Goal: Navigation & Orientation: Find specific page/section

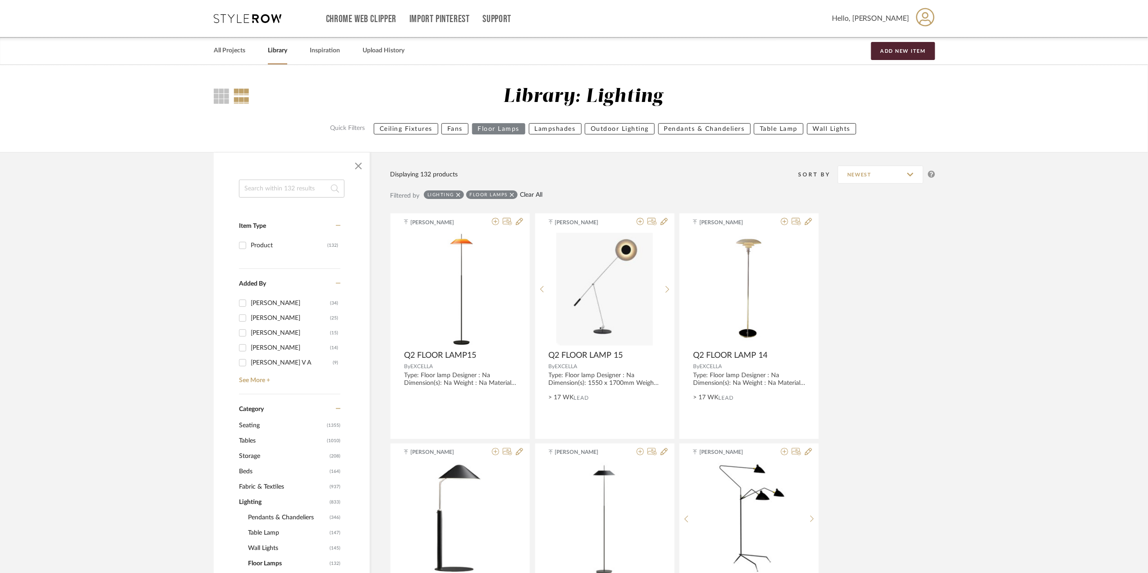
click at [534, 196] on link "Clear All" at bounding box center [531, 195] width 23 height 8
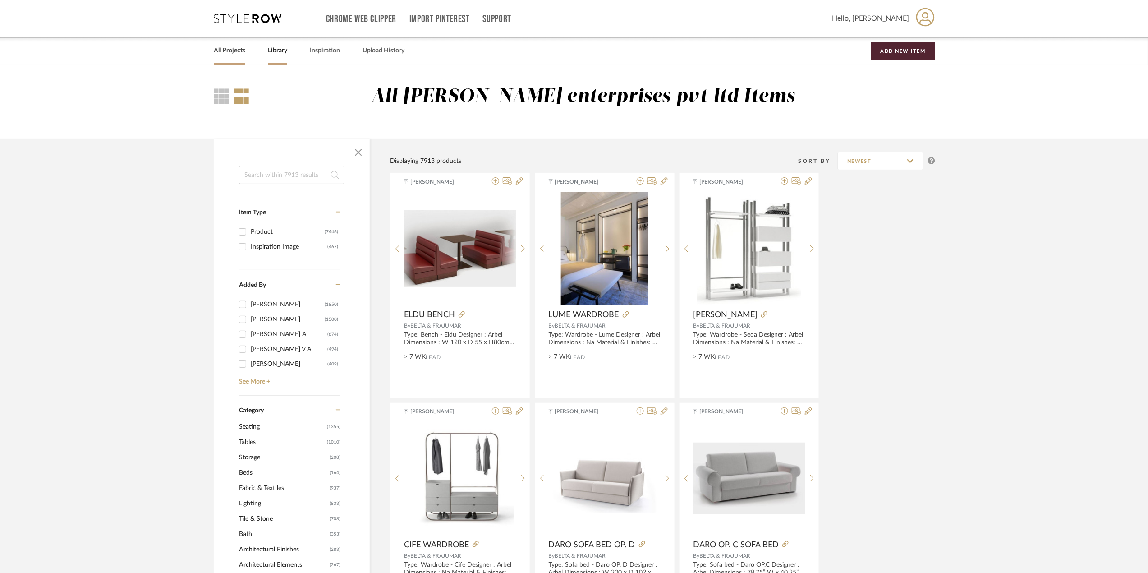
click at [240, 53] on link "All Projects" at bounding box center [230, 51] width 32 height 12
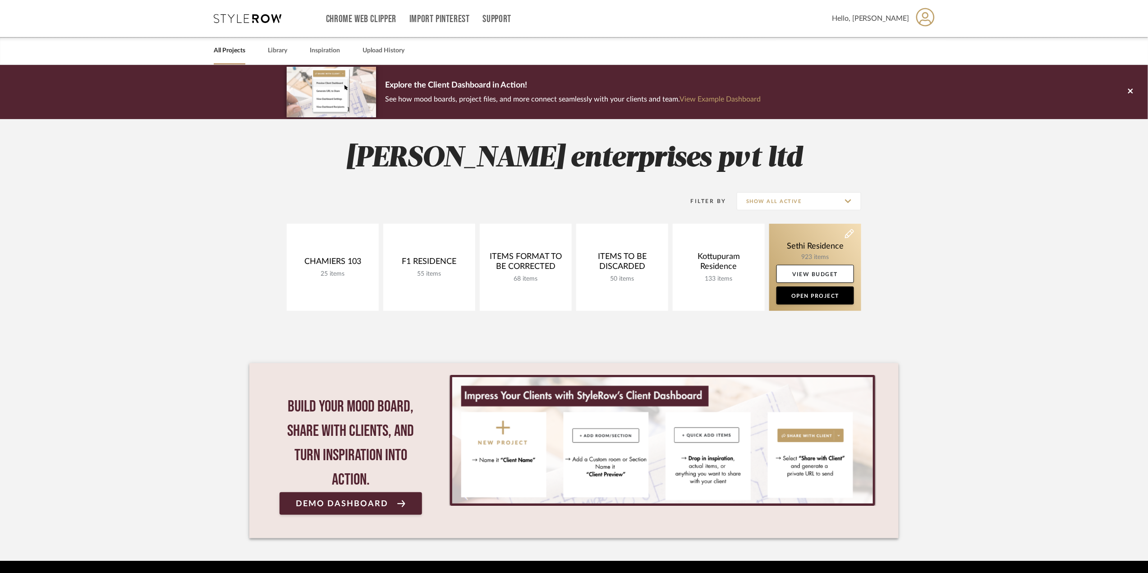
click at [813, 250] on link at bounding box center [815, 267] width 92 height 87
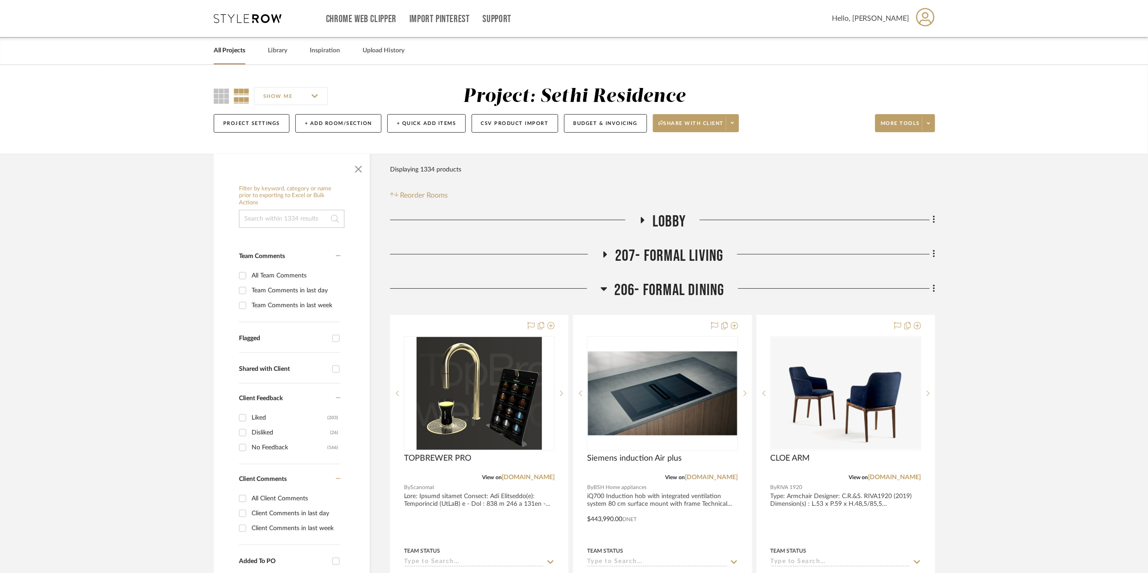
click at [603, 288] on icon at bounding box center [604, 289] width 6 height 4
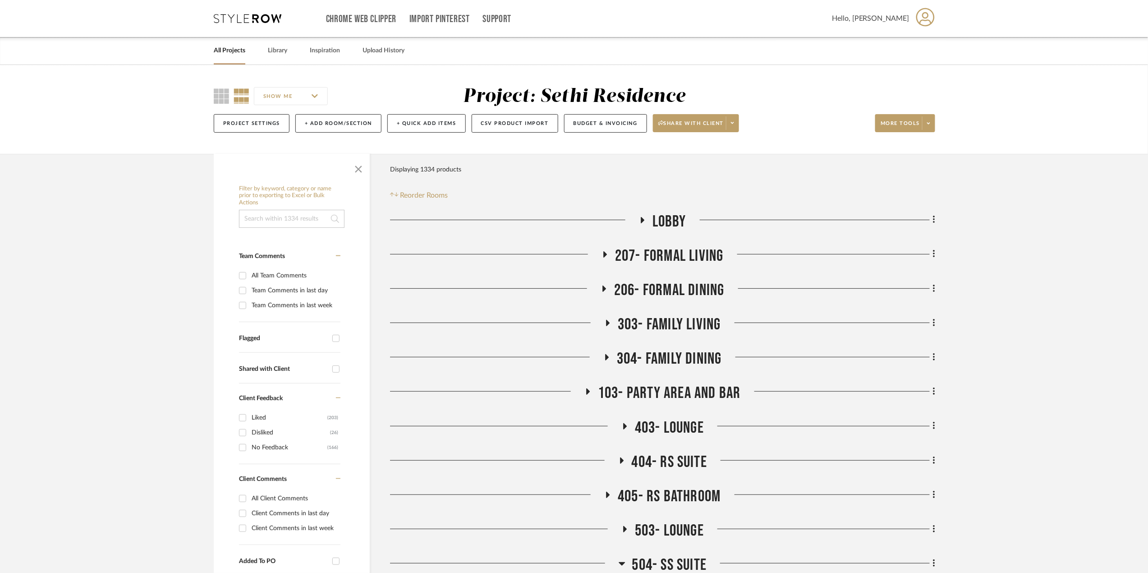
click at [608, 356] on icon at bounding box center [607, 357] width 11 height 7
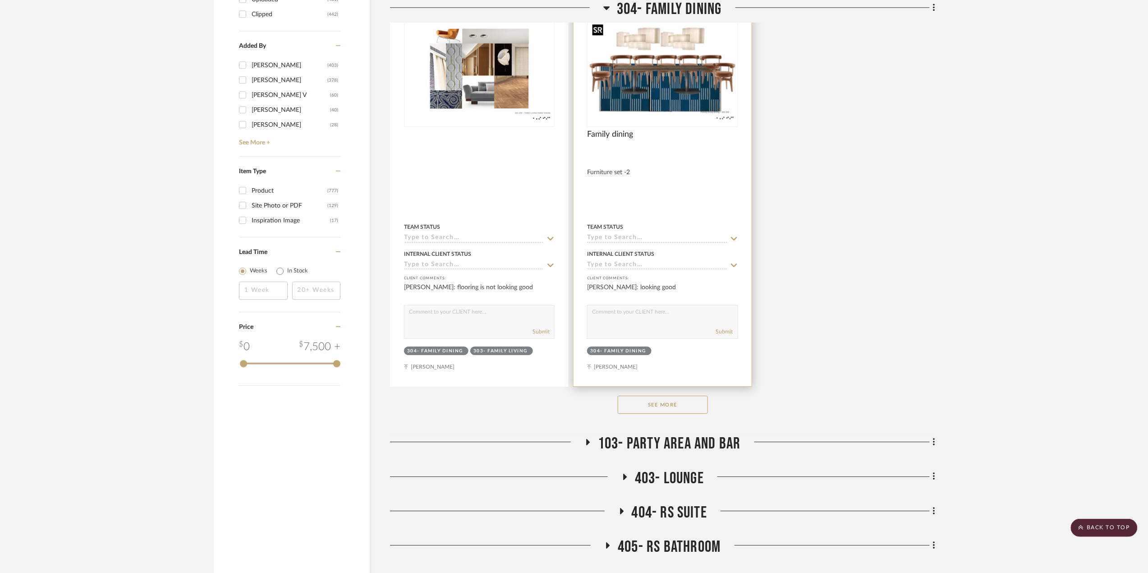
scroll to position [1263, 0]
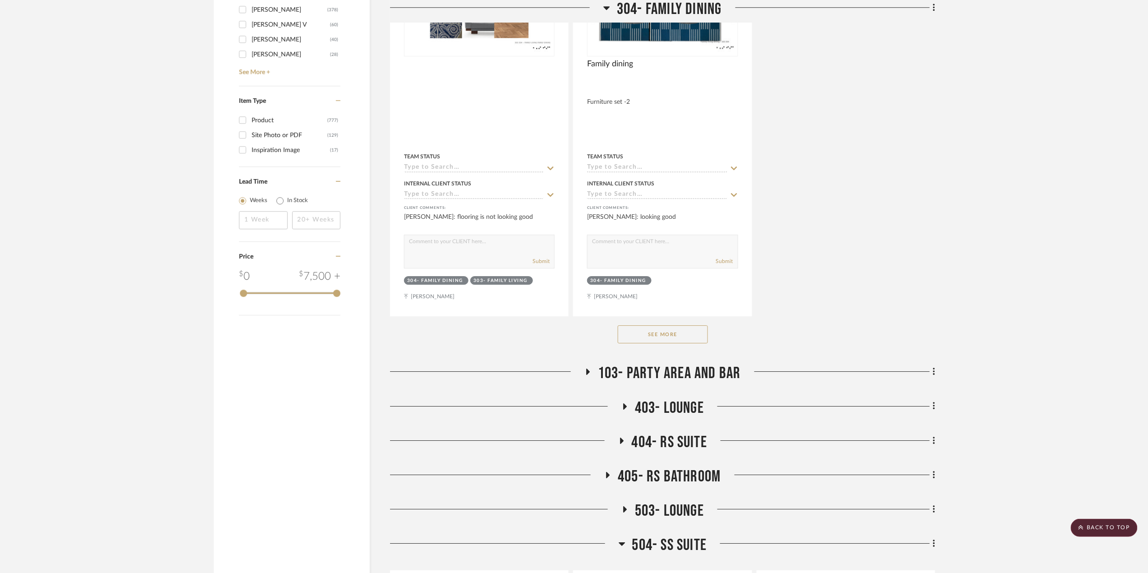
click at [683, 343] on button "See More" at bounding box center [663, 334] width 90 height 18
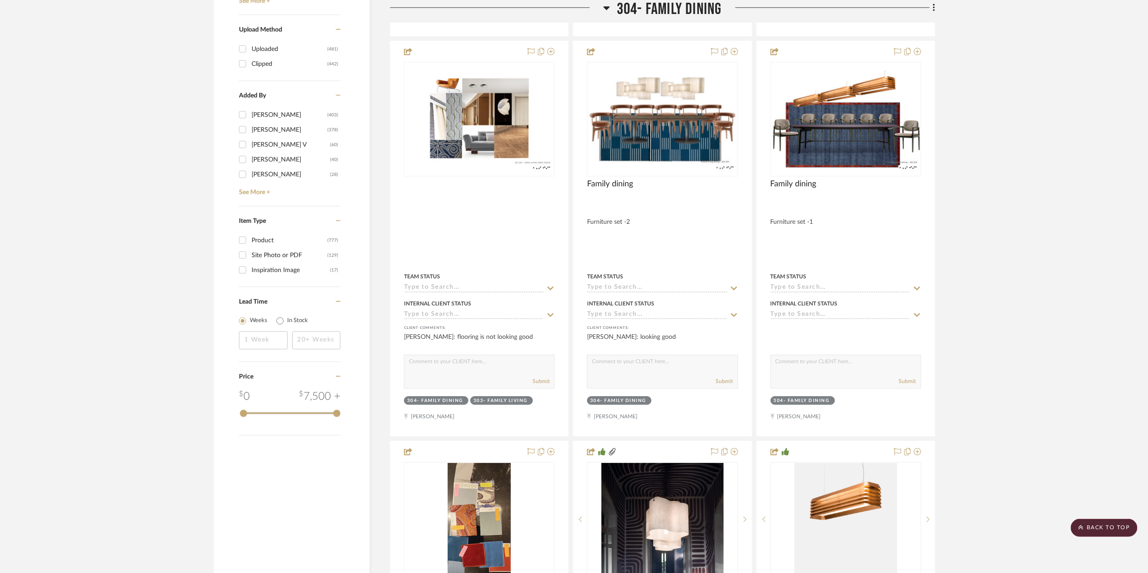
scroll to position [1142, 0]
click at [701, 107] on img "0" at bounding box center [662, 120] width 149 height 106
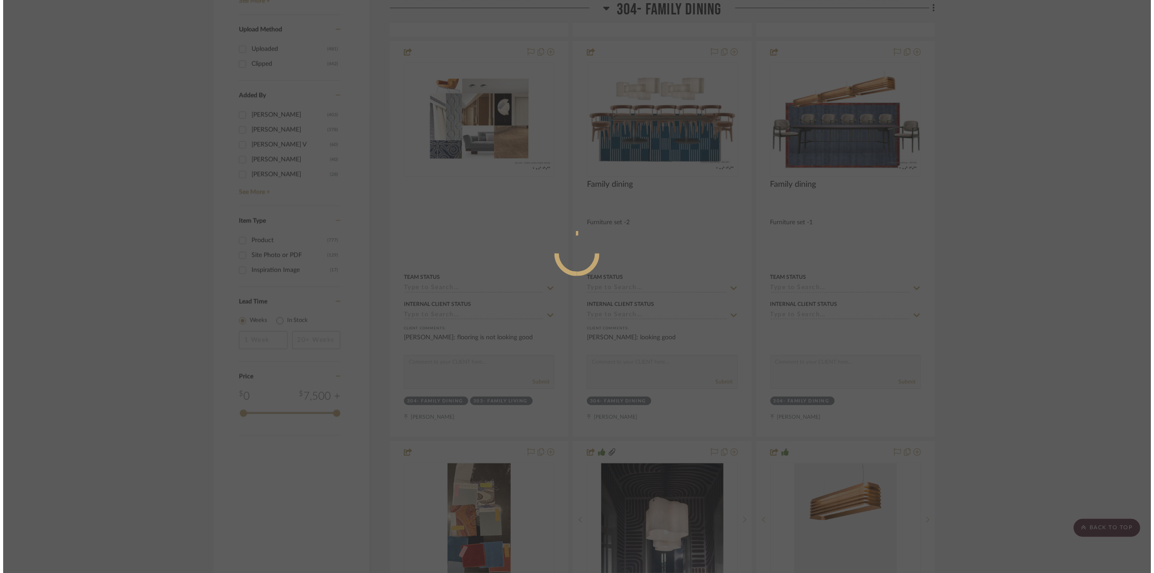
scroll to position [0, 0]
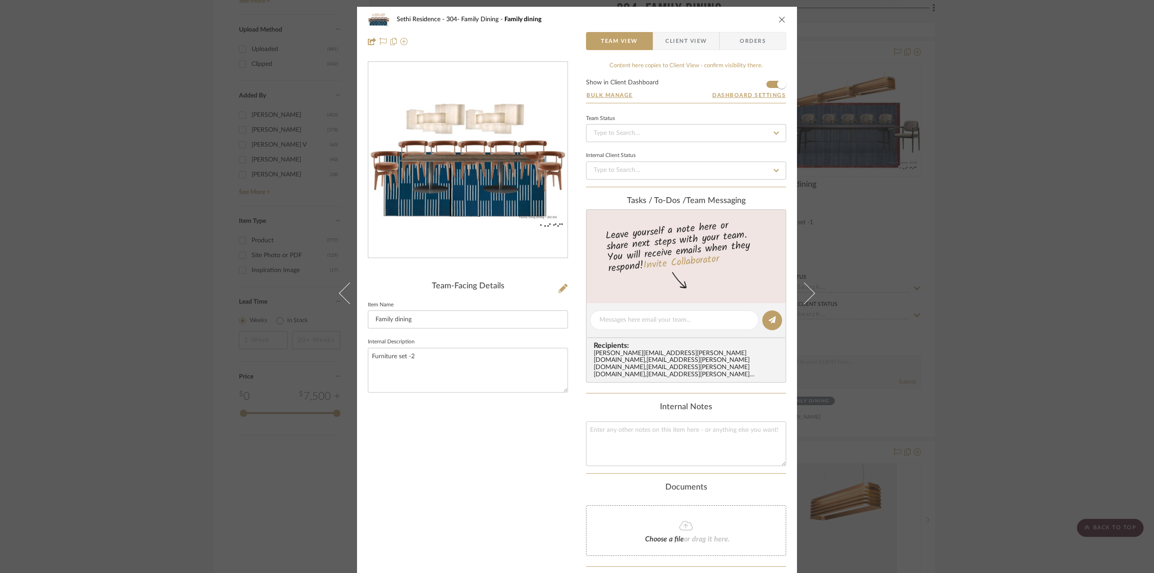
click at [478, 155] on img "0" at bounding box center [467, 159] width 199 height 141
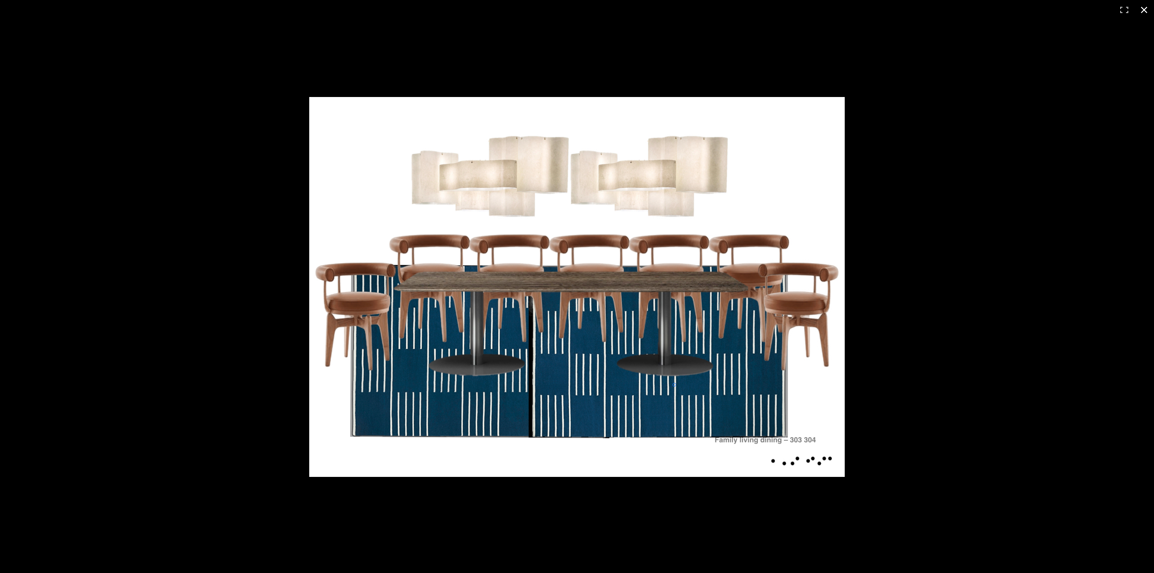
click at [1038, 249] on div at bounding box center [720, 301] width 822 height 408
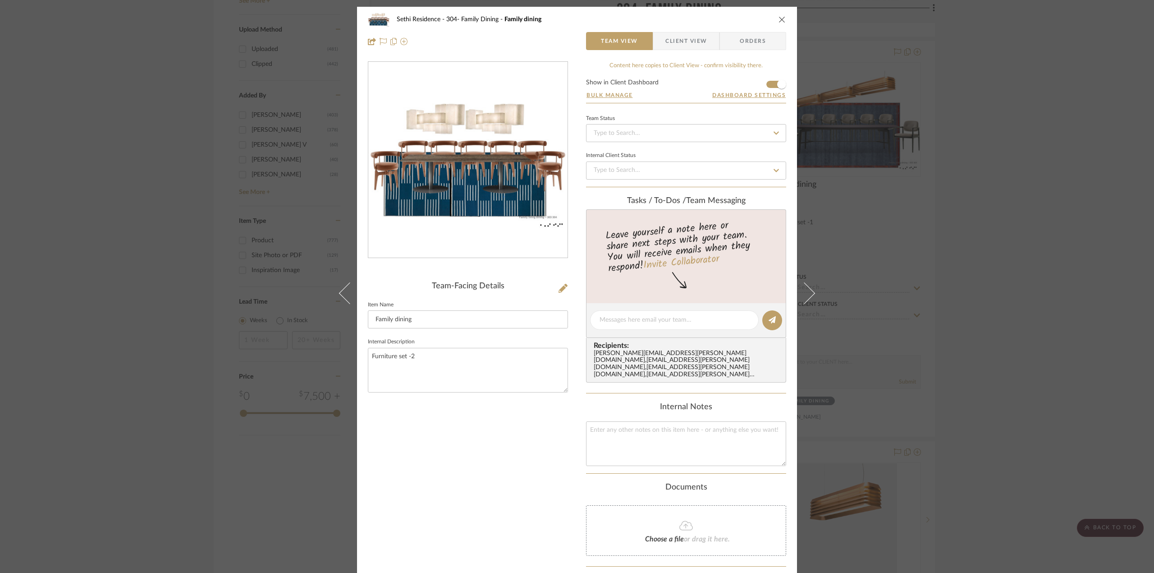
click at [1134, 209] on div "Sethi Residence 304- Family Dining Family dining Team View Client View Orders T…" at bounding box center [577, 286] width 1154 height 573
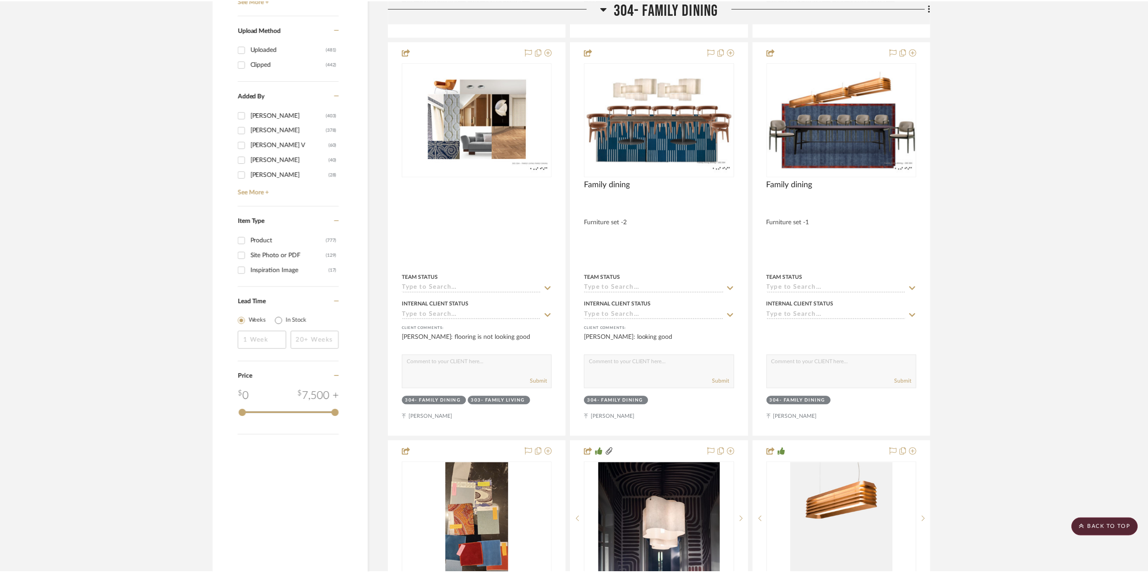
scroll to position [1142, 0]
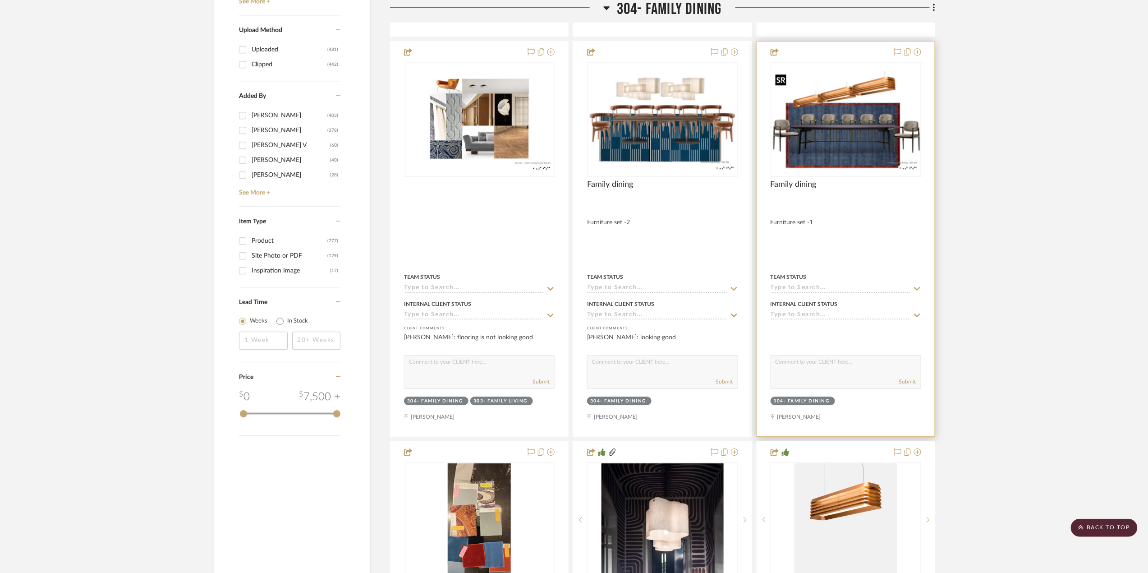
click at [858, 96] on img "0" at bounding box center [846, 120] width 149 height 106
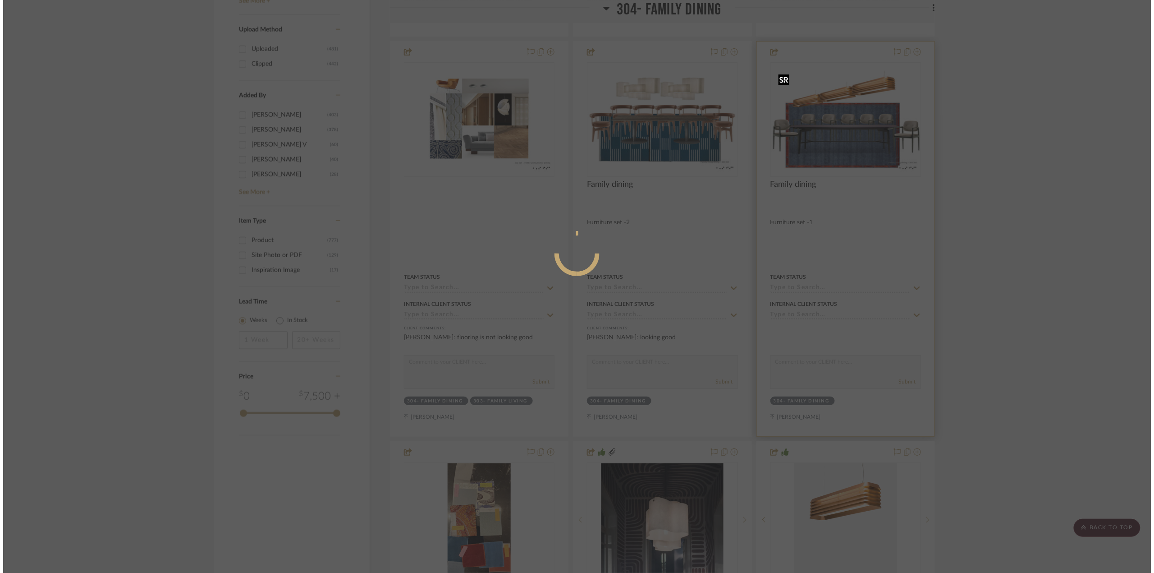
scroll to position [0, 0]
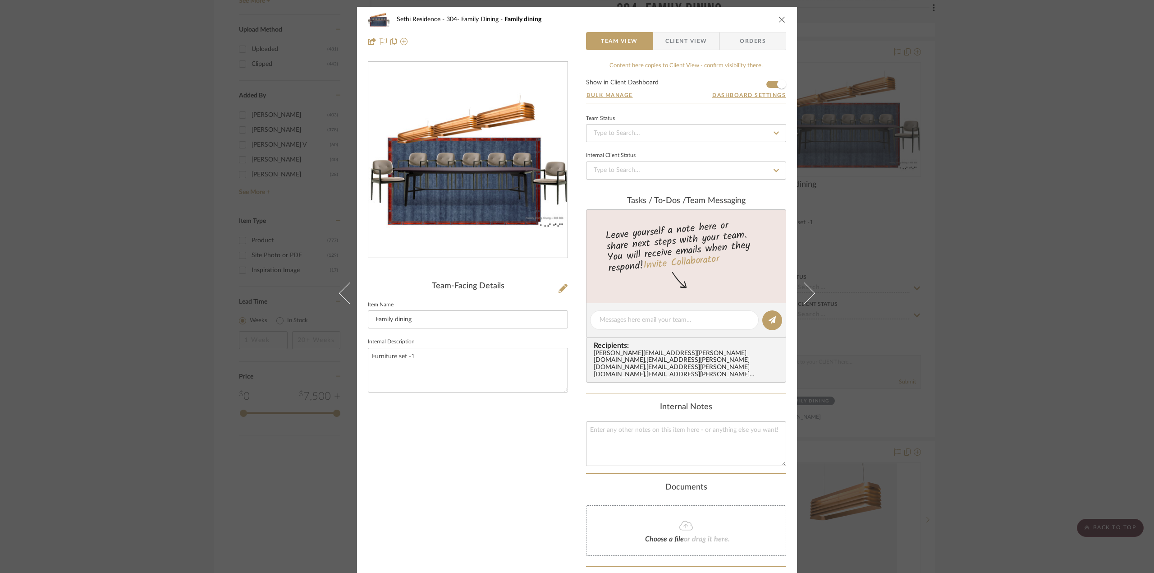
click at [519, 165] on img "0" at bounding box center [467, 159] width 199 height 141
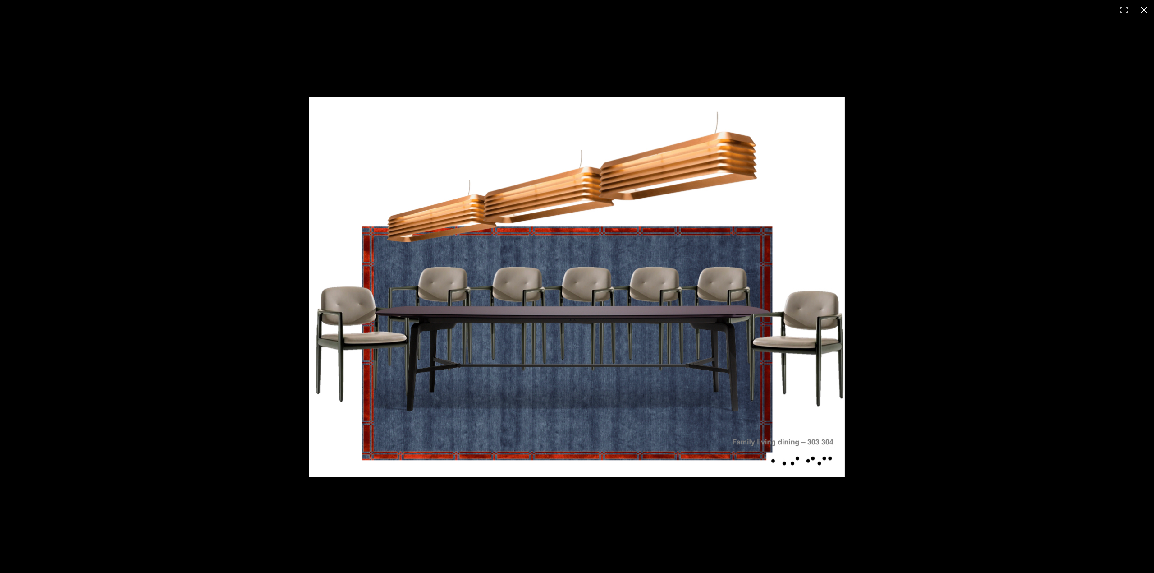
click at [1007, 237] on div at bounding box center [720, 301] width 822 height 408
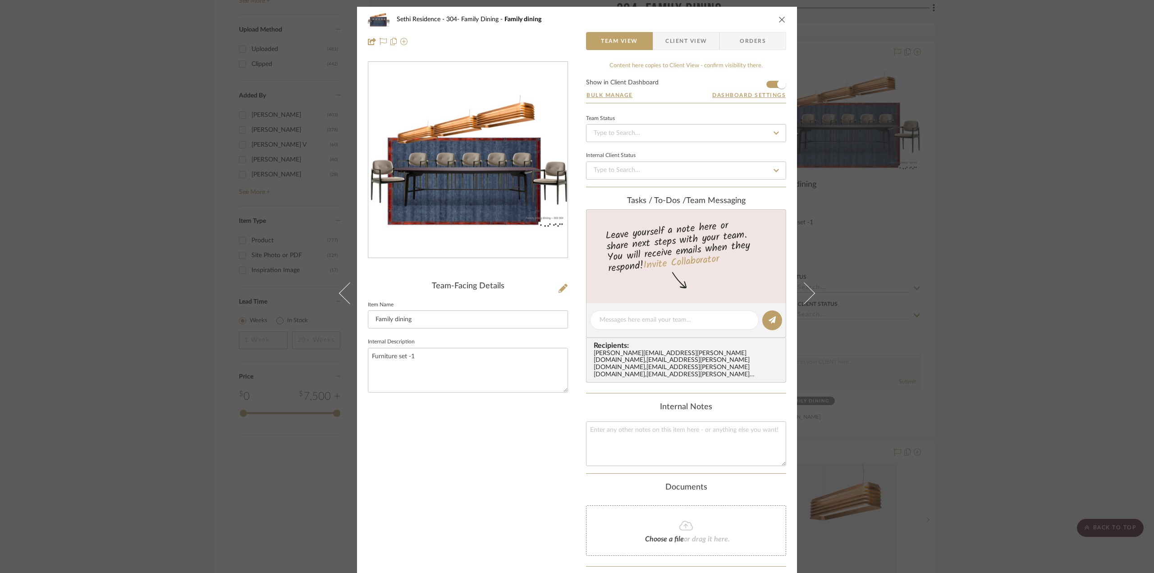
click at [1003, 234] on div "Sethi Residence 304- Family Dining Family dining Team View Client View Orders T…" at bounding box center [577, 286] width 1154 height 573
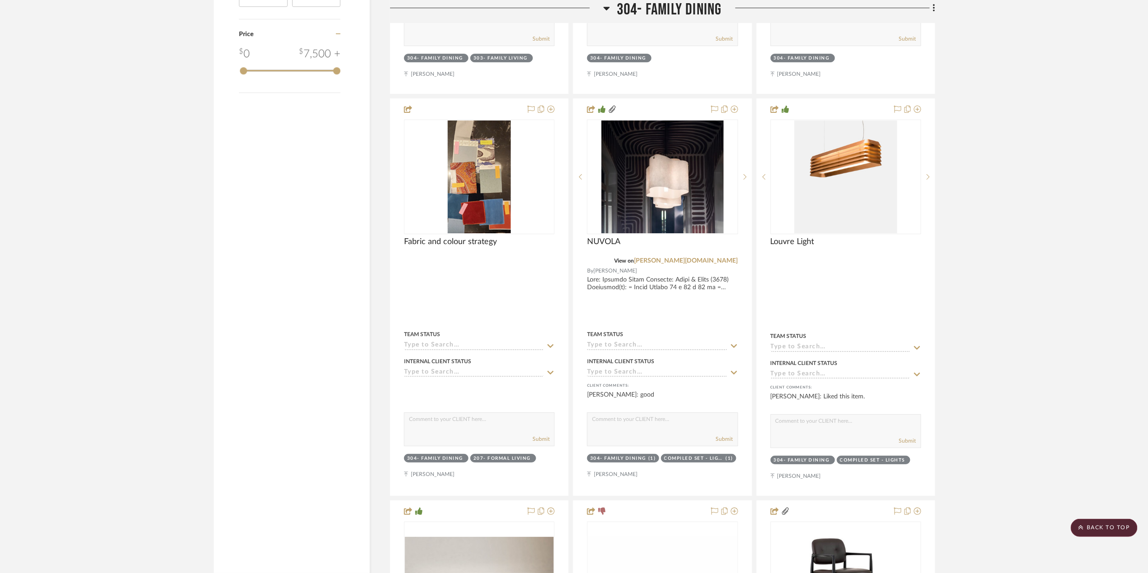
scroll to position [1443, 0]
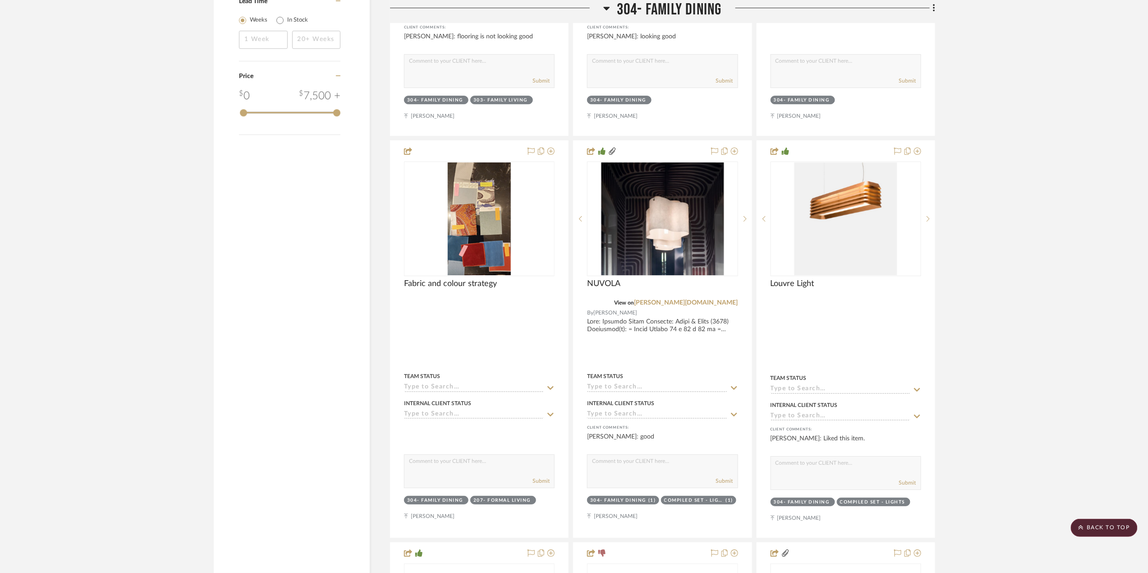
click at [606, 14] on fa-icon at bounding box center [606, 11] width 7 height 13
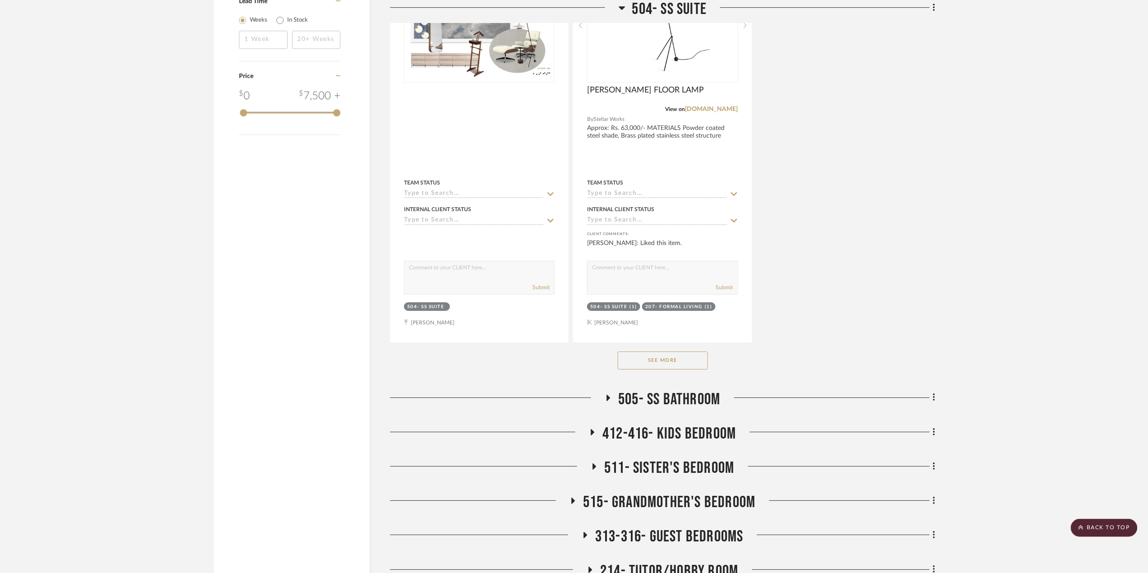
click at [621, 6] on icon at bounding box center [622, 8] width 7 height 11
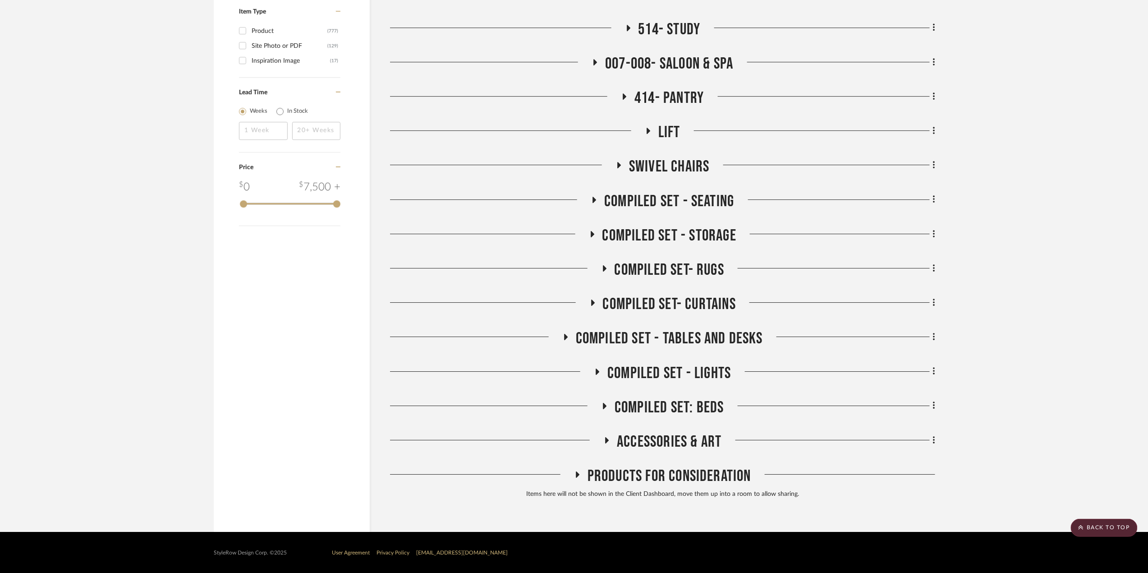
scroll to position [1292, 0]
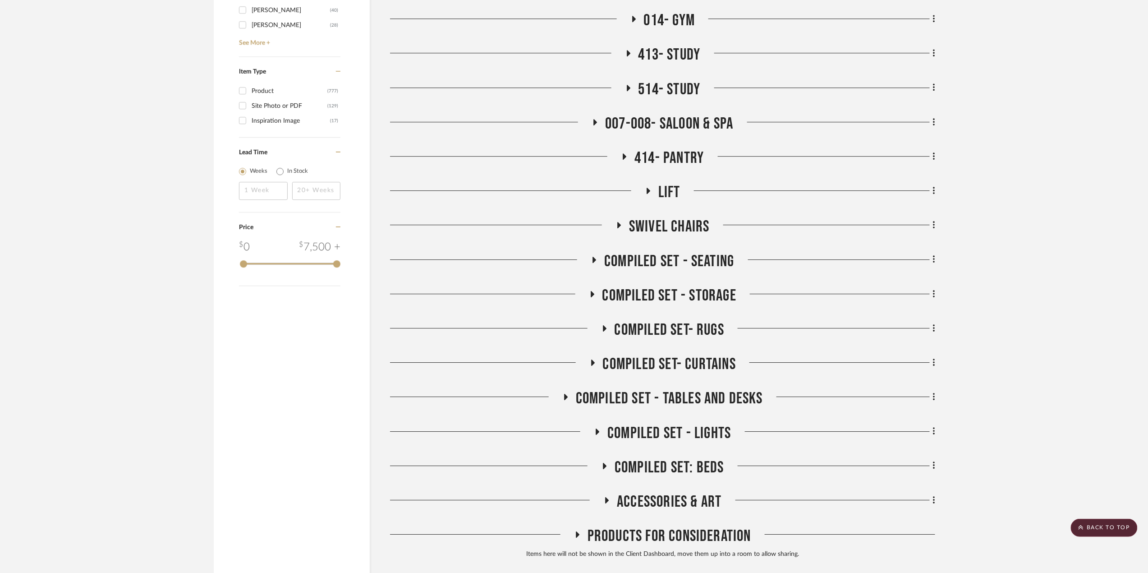
click at [602, 327] on icon at bounding box center [604, 328] width 11 height 7
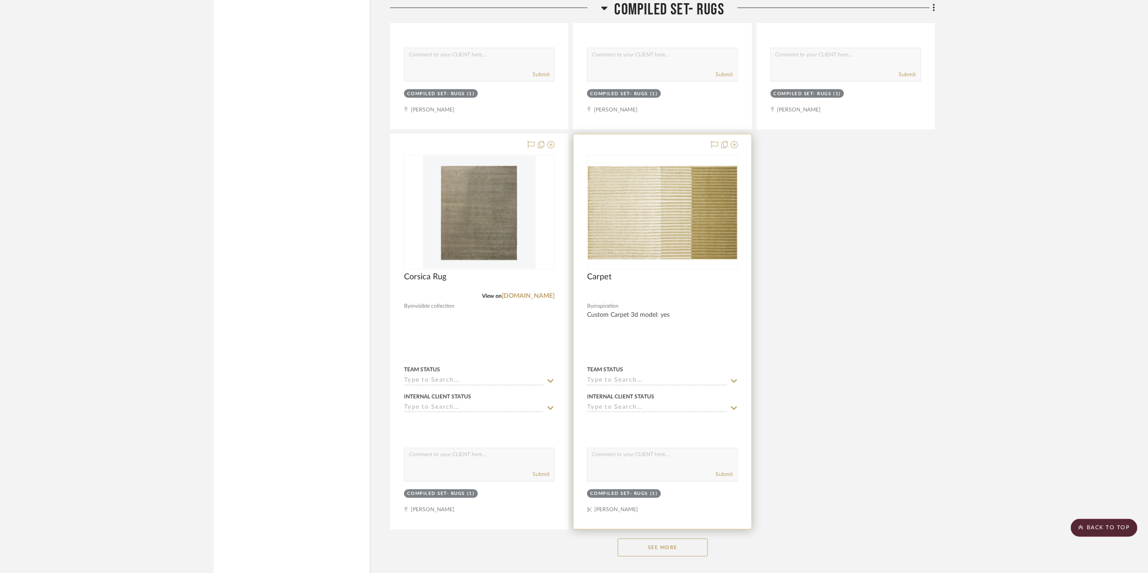
scroll to position [2554, 0]
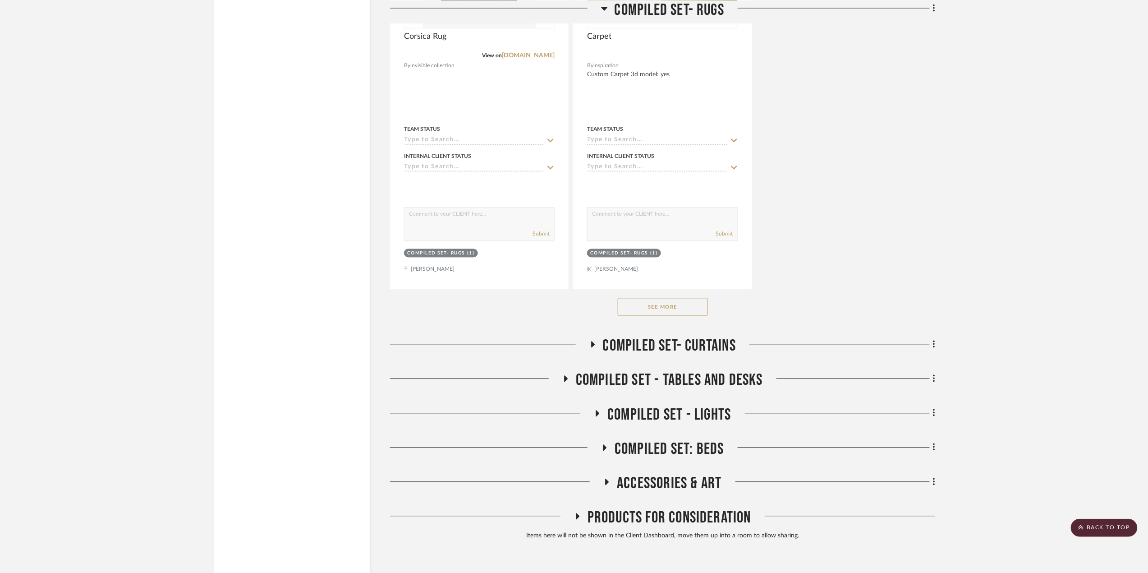
click at [675, 305] on button "See More" at bounding box center [663, 307] width 90 height 18
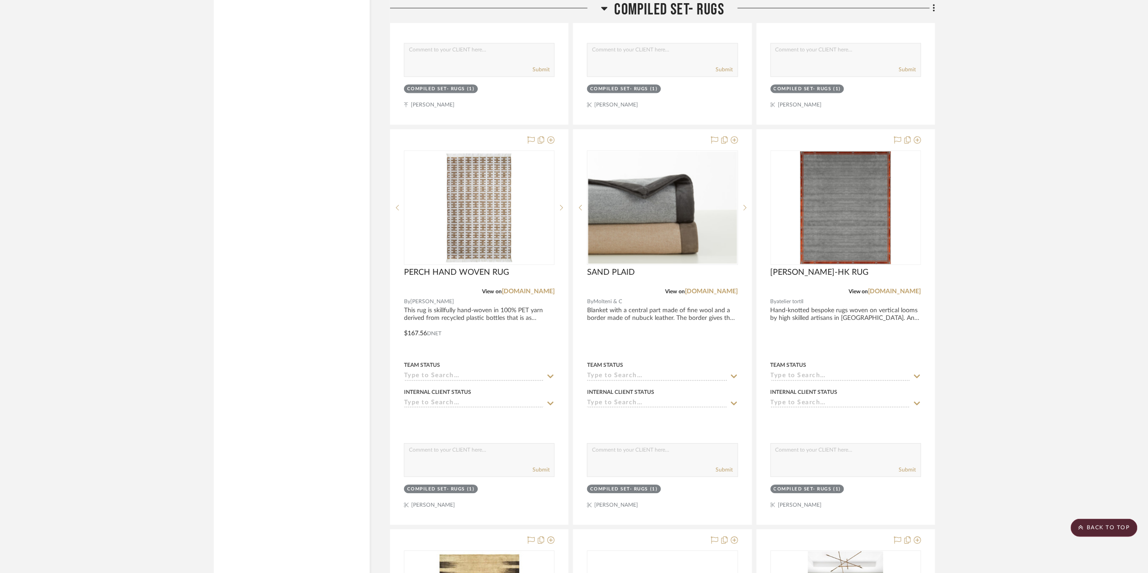
scroll to position [2614, 0]
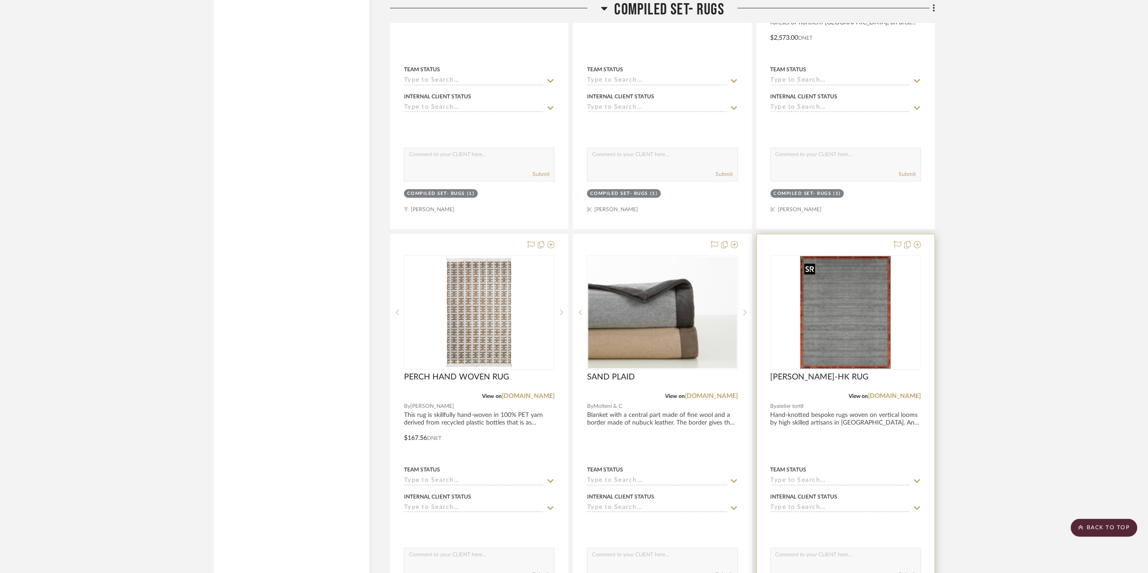
click at [852, 337] on img "0" at bounding box center [845, 312] width 91 height 113
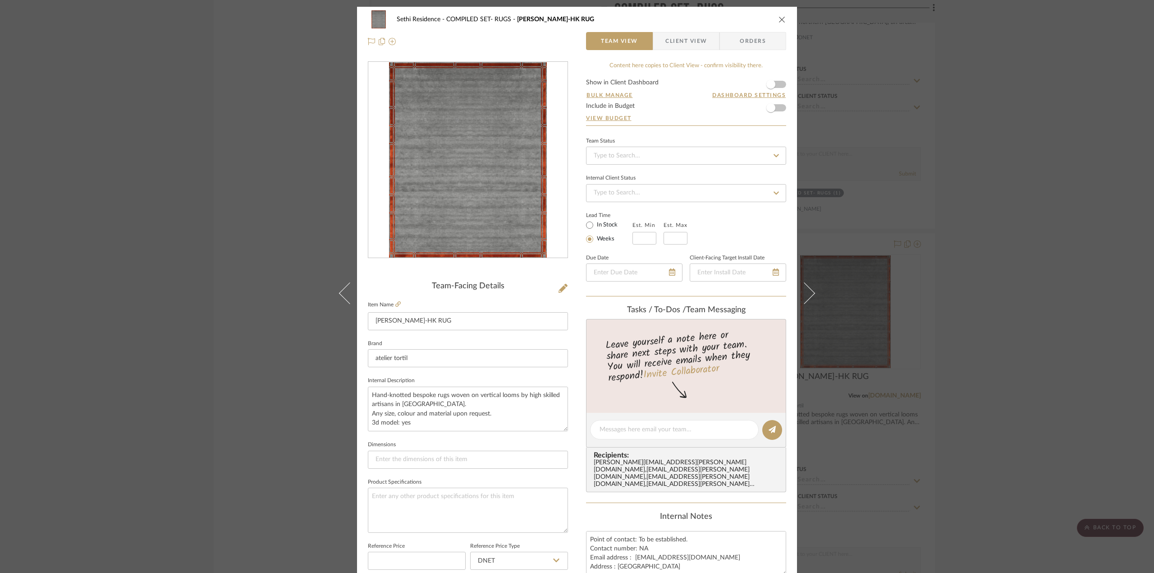
click at [1053, 302] on div "Sethi Residence COMPILED SET- RUGS [PERSON_NAME]-HK RUG Team View Client View O…" at bounding box center [577, 286] width 1154 height 573
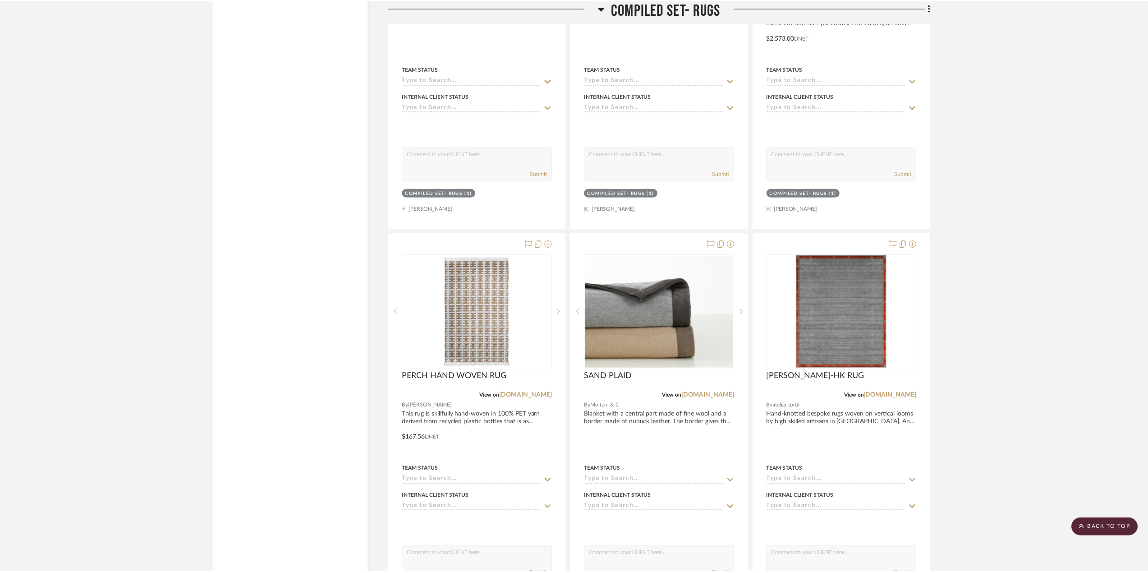
scroll to position [2614, 0]
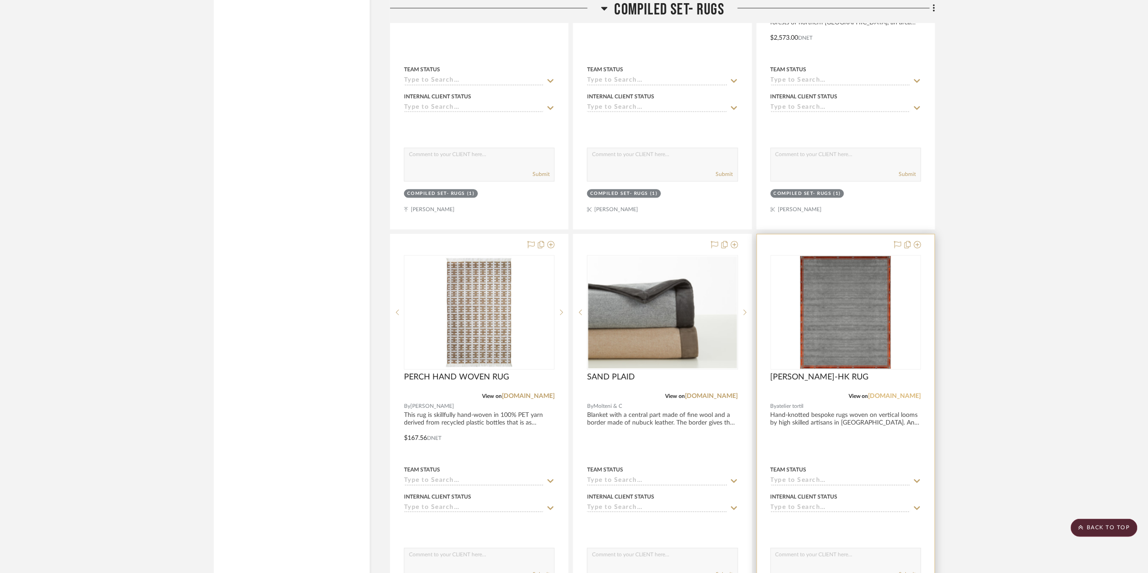
click at [896, 399] on link "[DOMAIN_NAME]" at bounding box center [894, 396] width 53 height 6
click at [850, 316] on img "0" at bounding box center [845, 312] width 91 height 113
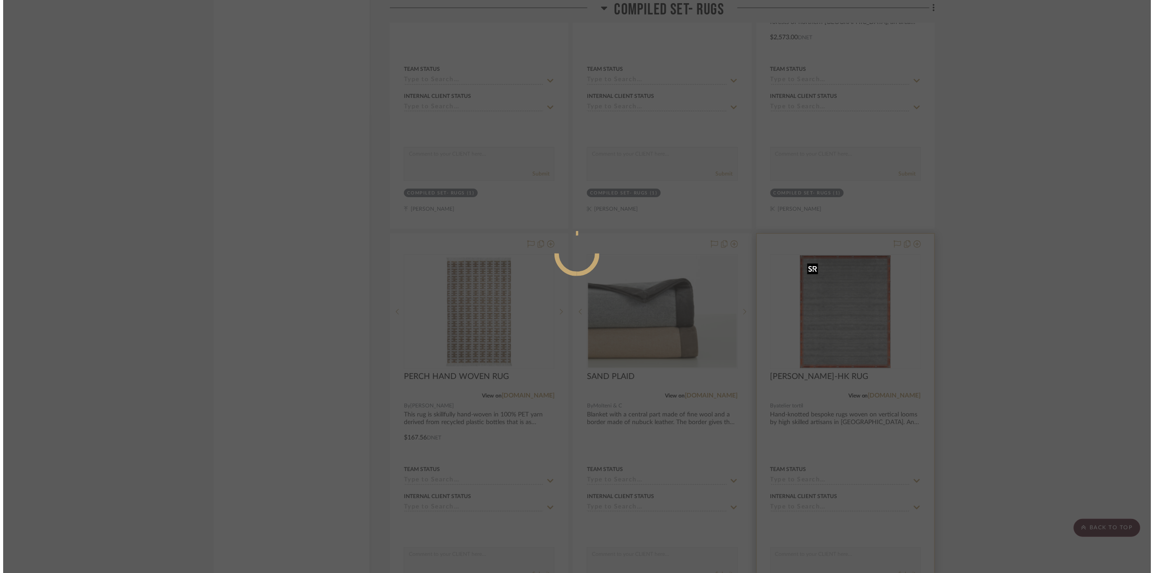
scroll to position [0, 0]
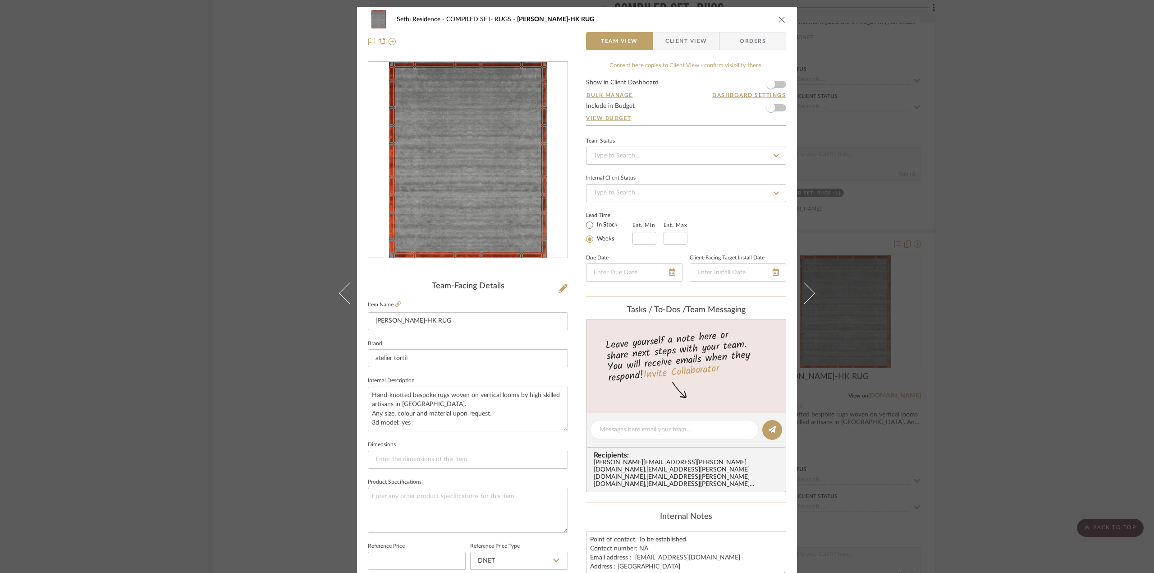
click at [1082, 241] on div "Sethi Residence COMPILED SET- RUGS [PERSON_NAME]-HK RUG Team View Client View O…" at bounding box center [577, 286] width 1154 height 573
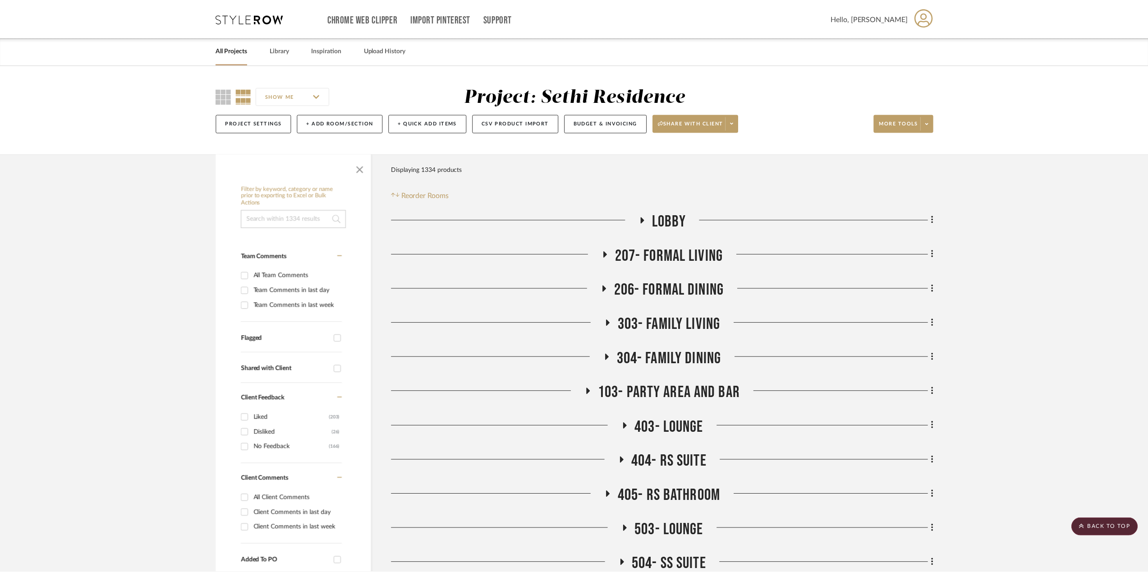
scroll to position [2614, 0]
